Goal: Information Seeking & Learning: Learn about a topic

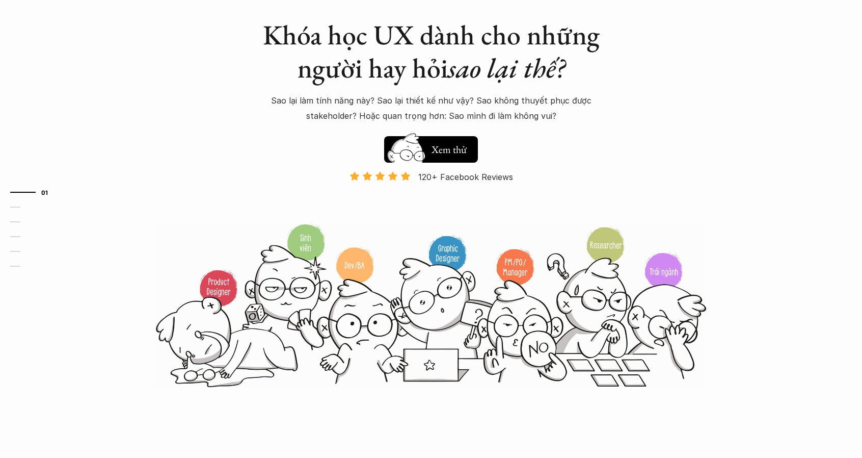
scroll to position [102, 0]
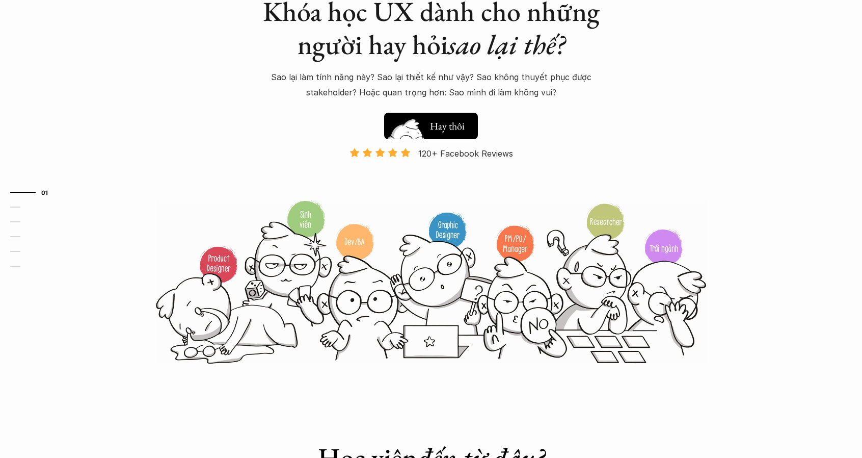
click at [470, 131] on button "Hay thôi Xem thử" at bounding box center [431, 126] width 94 height 26
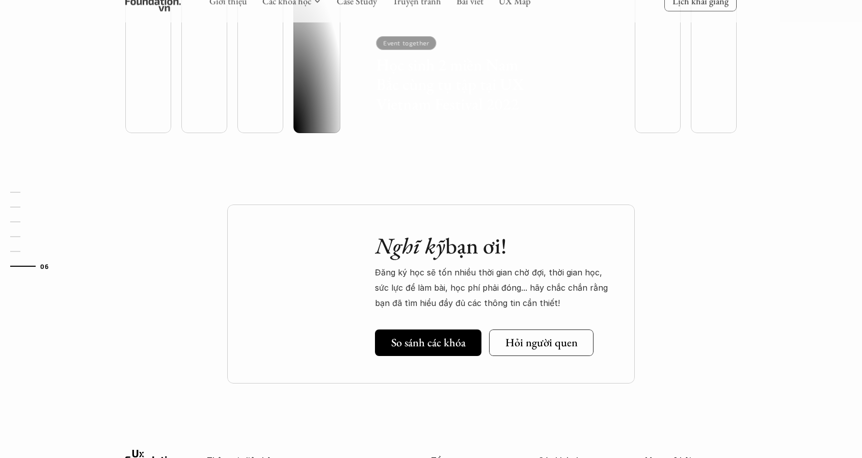
scroll to position [2902, 0]
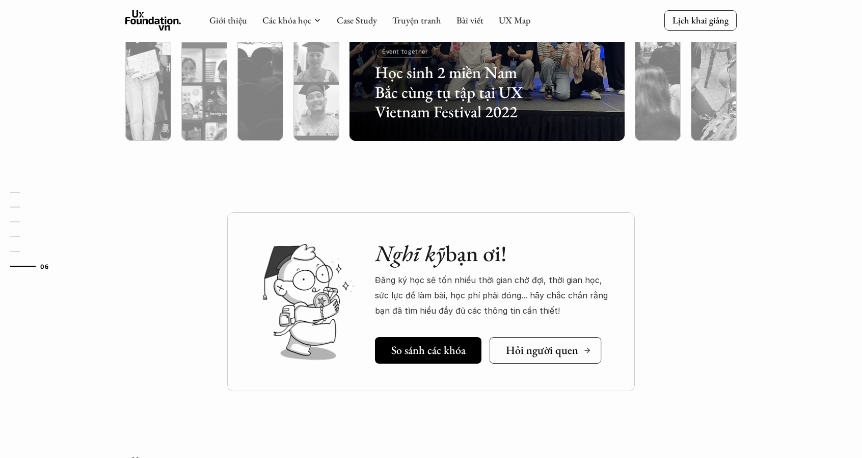
click at [520, 353] on h5 "Hỏi người quen" at bounding box center [542, 349] width 72 height 13
click at [423, 358] on link "So sánh các khóa" at bounding box center [433, 350] width 116 height 26
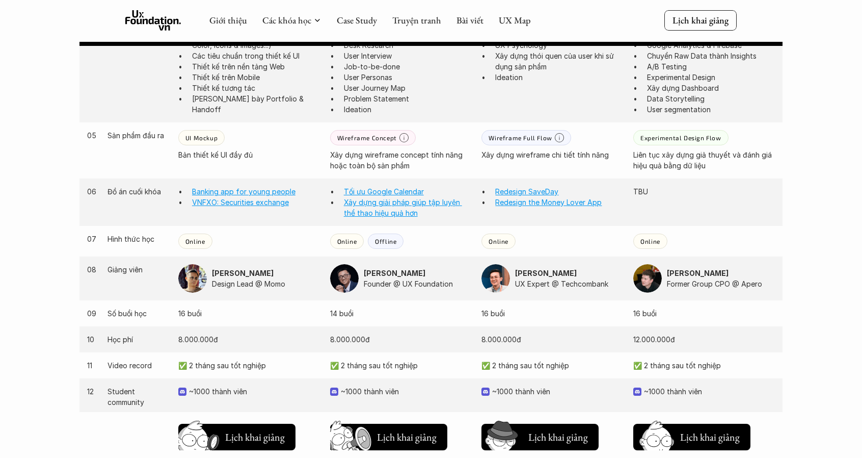
scroll to position [801, 0]
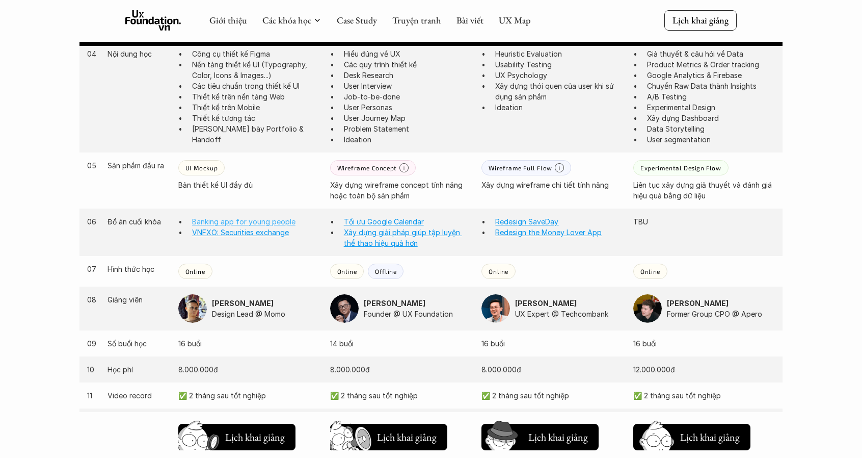
click at [234, 224] on link "Banking app for young people" at bounding box center [243, 221] width 103 height 9
click at [370, 221] on link "Tối ưu Google Calendar" at bounding box center [384, 221] width 80 height 9
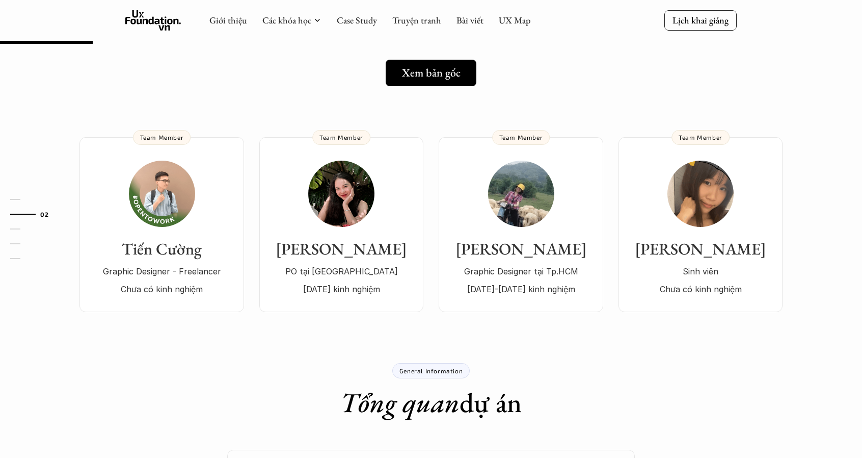
scroll to position [102, 0]
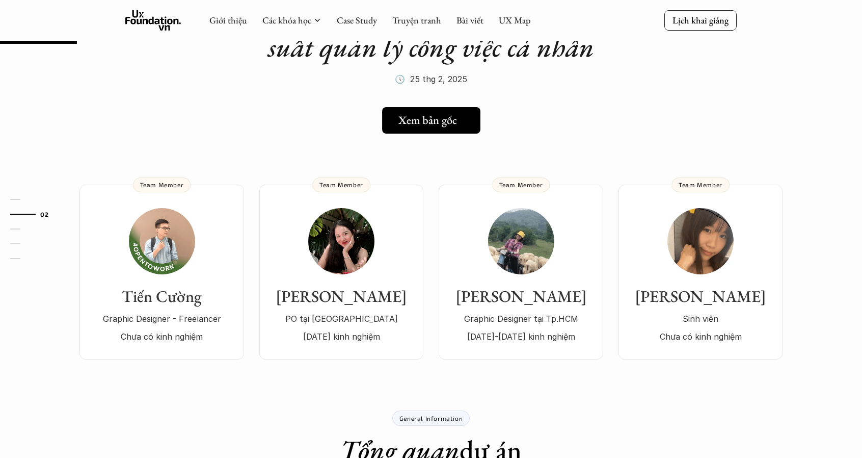
click at [448, 125] on h5 "Xem bản gốc" at bounding box center [427, 120] width 59 height 13
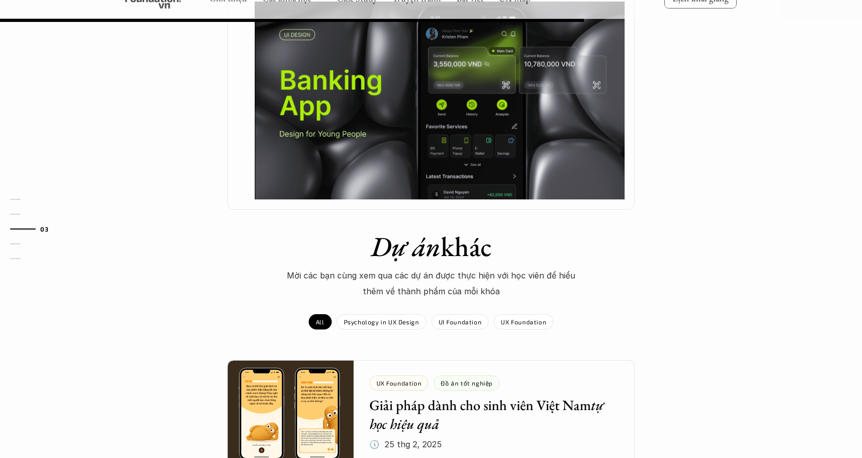
scroll to position [662, 0]
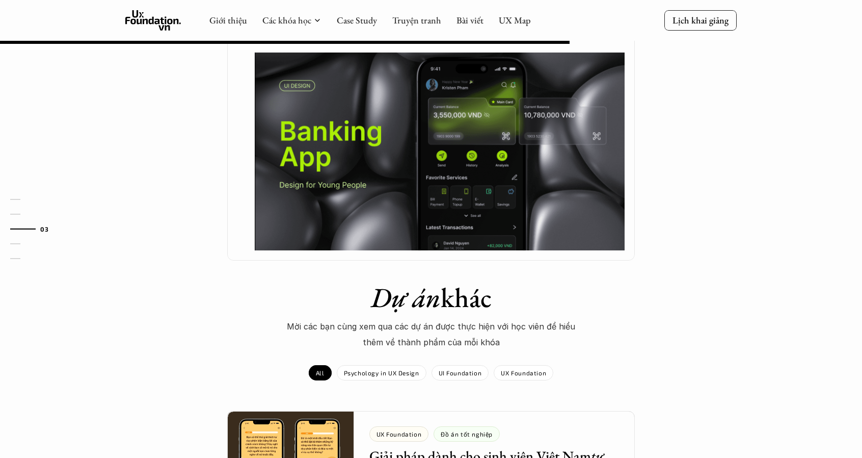
click at [392, 199] on img at bounding box center [440, 150] width 370 height 197
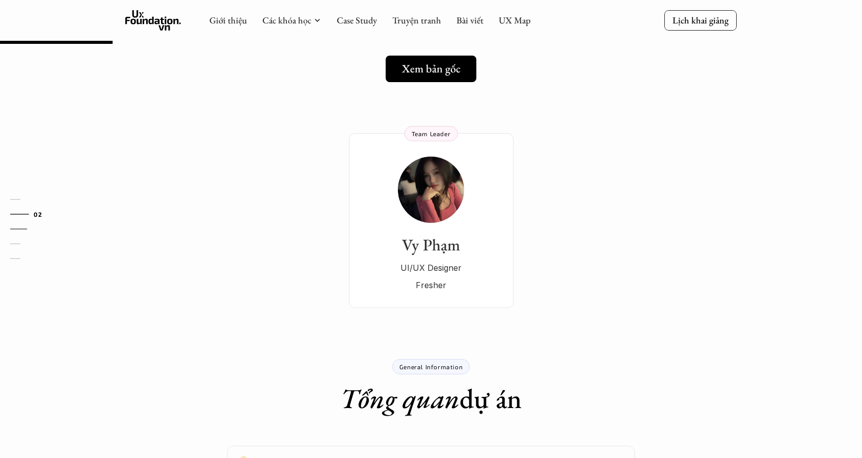
scroll to position [102, 0]
